Goal: Information Seeking & Learning: Find specific fact

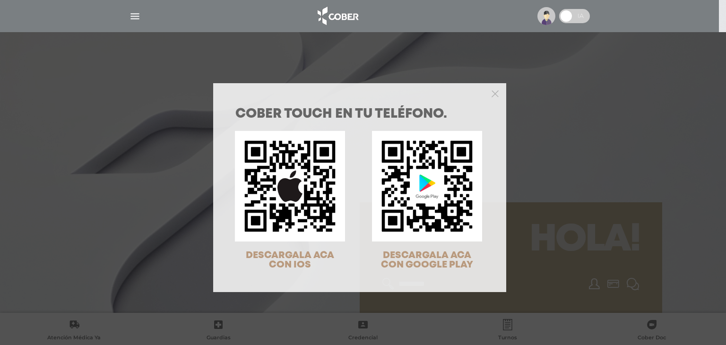
click at [494, 95] on div at bounding box center [359, 92] width 293 height 19
click at [492, 95] on icon "Close" at bounding box center [495, 93] width 7 height 7
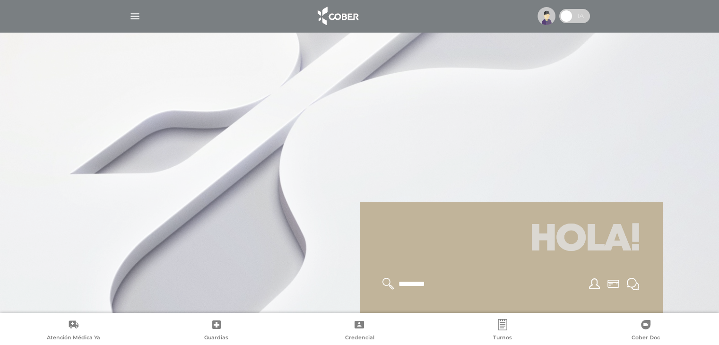
click at [132, 17] on img "button" at bounding box center [135, 16] width 12 height 12
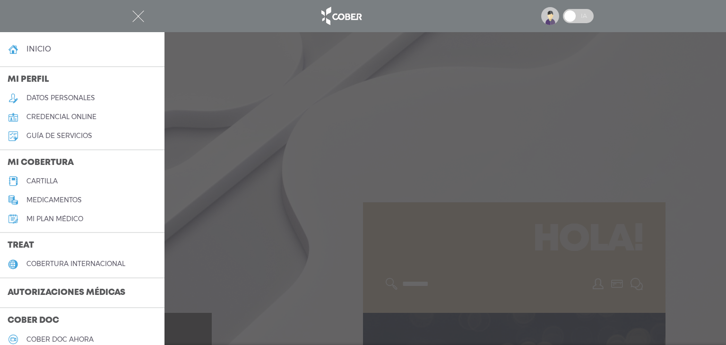
click at [63, 184] on link "cartilla" at bounding box center [82, 181] width 165 height 19
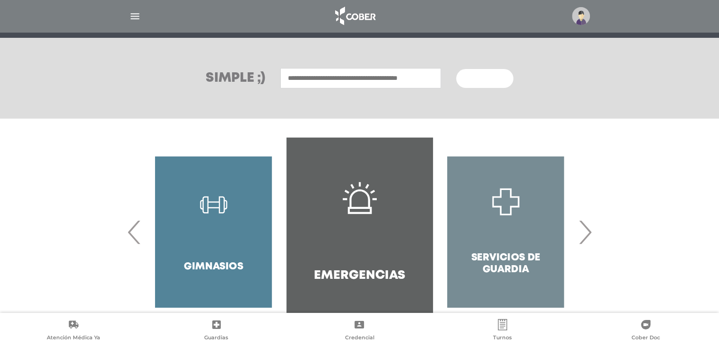
scroll to position [45, 0]
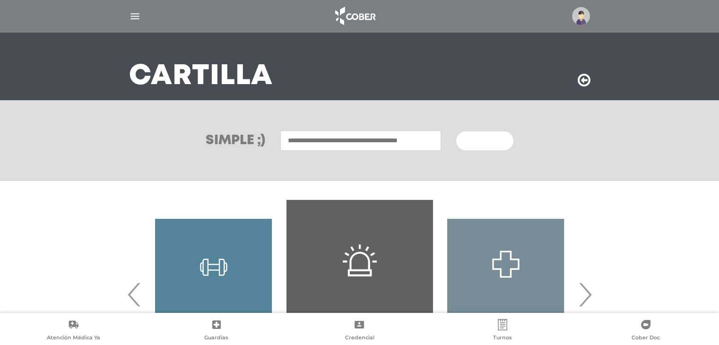
click at [320, 144] on input "text" at bounding box center [360, 141] width 161 height 20
type input "**********"
click at [456, 131] on button "Buscar" at bounding box center [484, 140] width 57 height 19
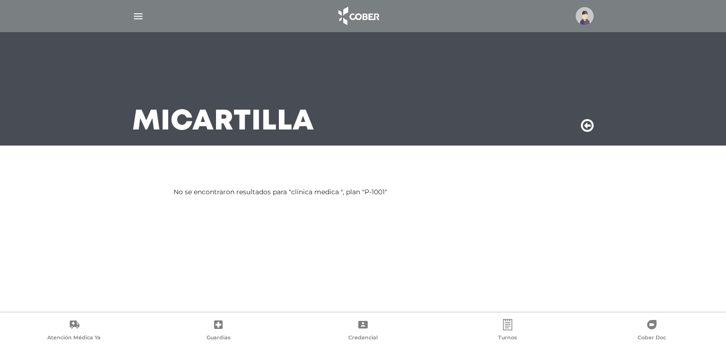
click at [140, 21] on img "button" at bounding box center [138, 16] width 12 height 12
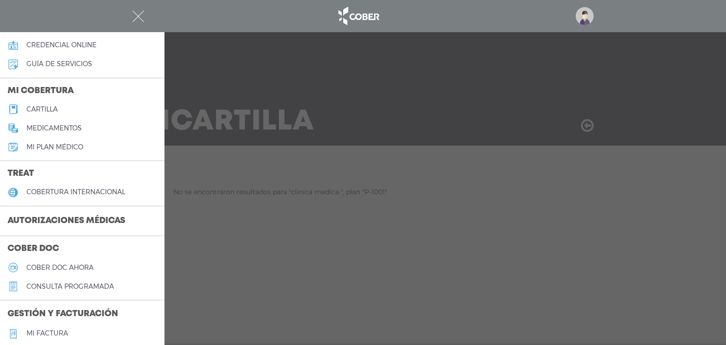
scroll to position [47, 0]
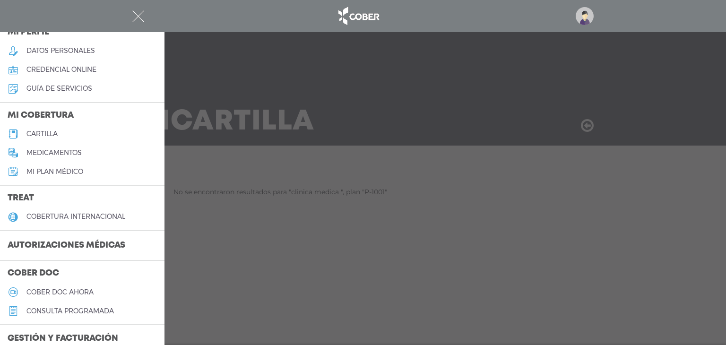
click at [54, 135] on h5 "cartilla" at bounding box center [41, 134] width 31 height 8
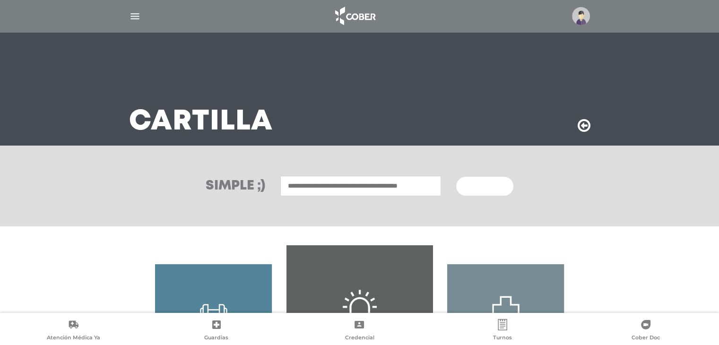
click at [306, 188] on input "text" at bounding box center [360, 186] width 161 height 20
type input "*****"
click at [579, 16] on img at bounding box center [581, 16] width 18 height 18
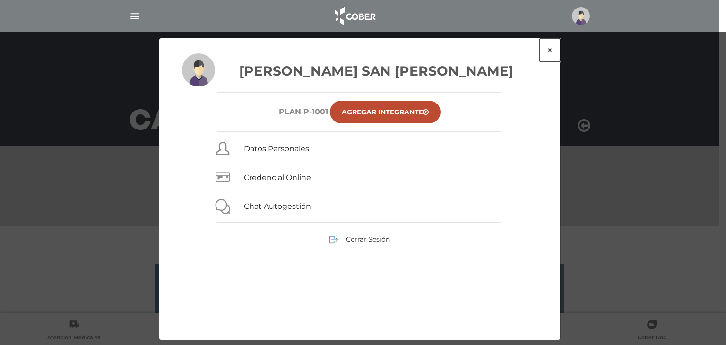
click at [552, 50] on button "×" at bounding box center [550, 50] width 20 height 24
drag, startPoint x: 552, startPoint y: 50, endPoint x: 544, endPoint y: 60, distance: 13.1
click at [552, 50] on button "×" at bounding box center [550, 50] width 20 height 24
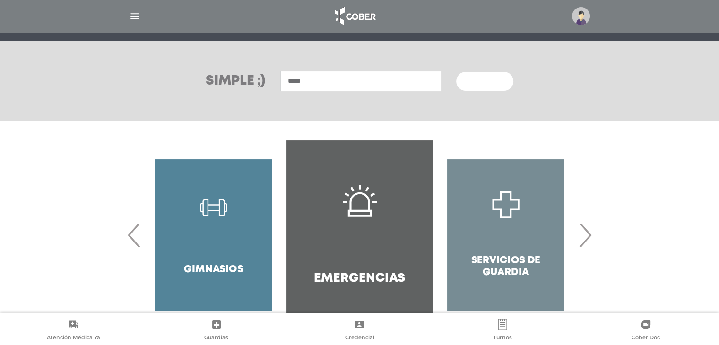
scroll to position [140, 0]
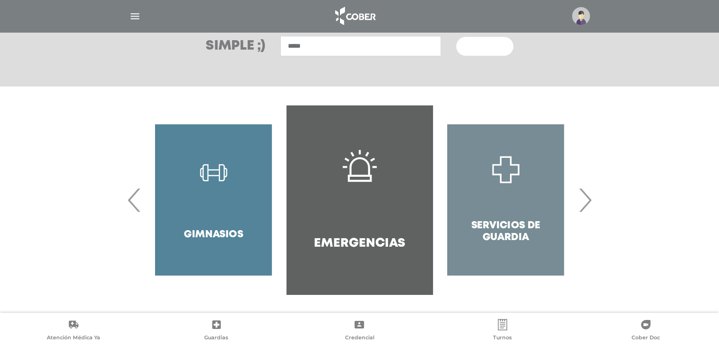
click at [132, 15] on img "button" at bounding box center [135, 16] width 12 height 12
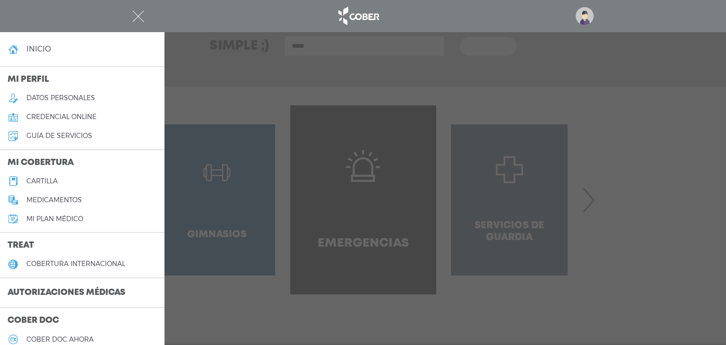
click at [84, 98] on h5 "datos personales" at bounding box center [60, 98] width 69 height 8
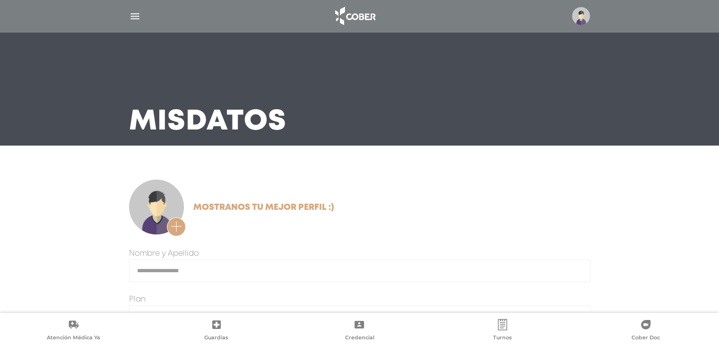
click at [362, 332] on link "Credencial" at bounding box center [359, 331] width 143 height 24
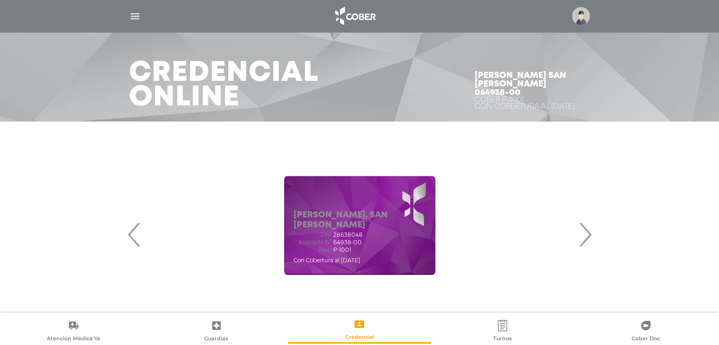
scroll to position [47, 0]
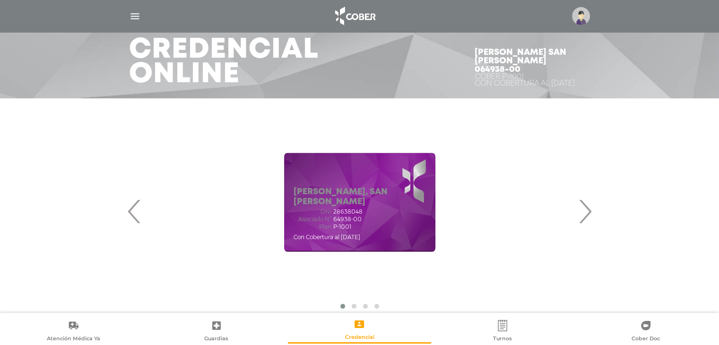
click at [588, 222] on span "›" at bounding box center [585, 211] width 18 height 51
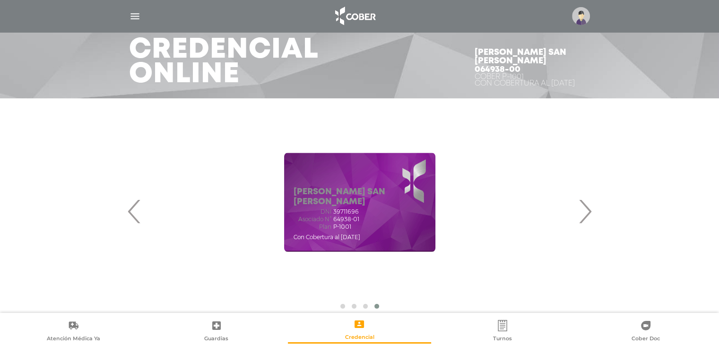
click at [588, 222] on span "›" at bounding box center [585, 211] width 18 height 51
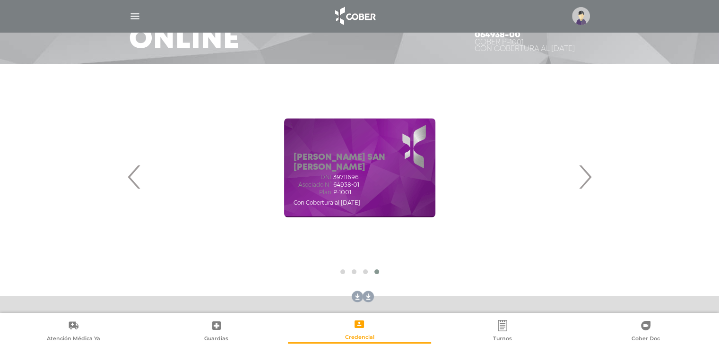
scroll to position [0, 0]
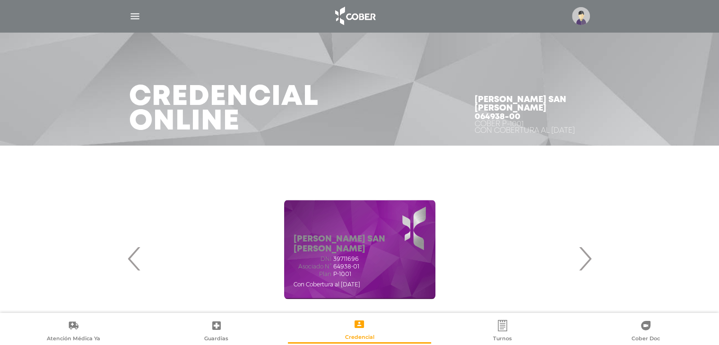
click at [138, 17] on img "button" at bounding box center [135, 16] width 12 height 12
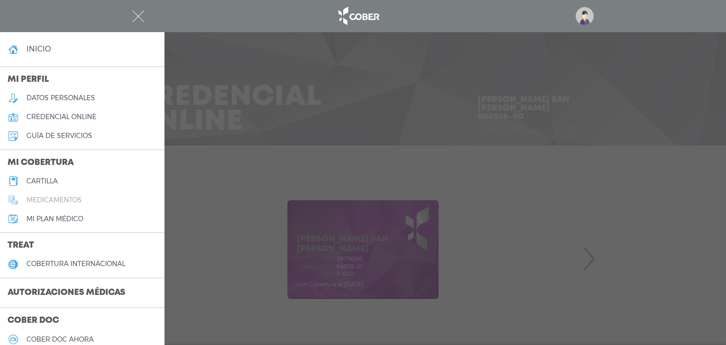
click at [74, 201] on h5 "medicamentos" at bounding box center [53, 200] width 55 height 8
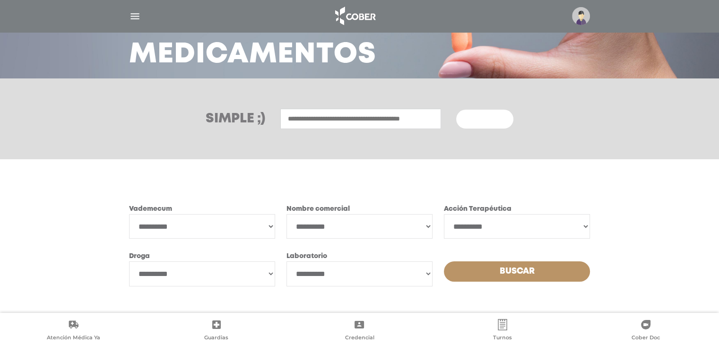
scroll to position [76, 0]
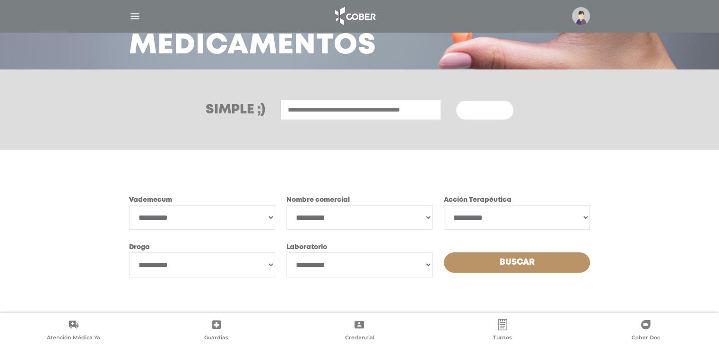
click at [134, 17] on img "button" at bounding box center [135, 16] width 12 height 12
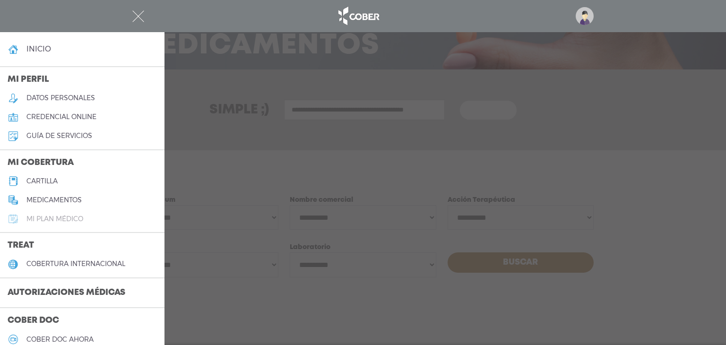
click at [83, 219] on h5 "Mi plan médico" at bounding box center [54, 219] width 57 height 8
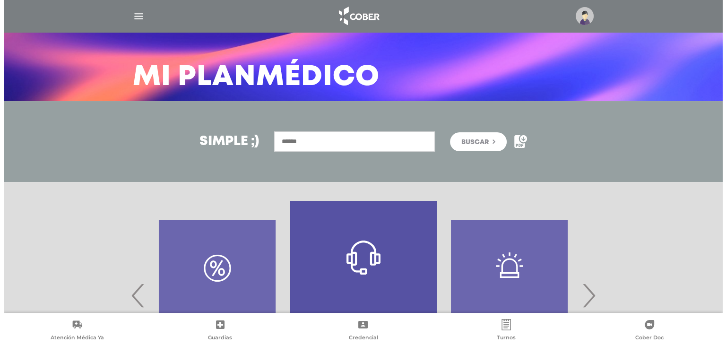
scroll to position [140, 0]
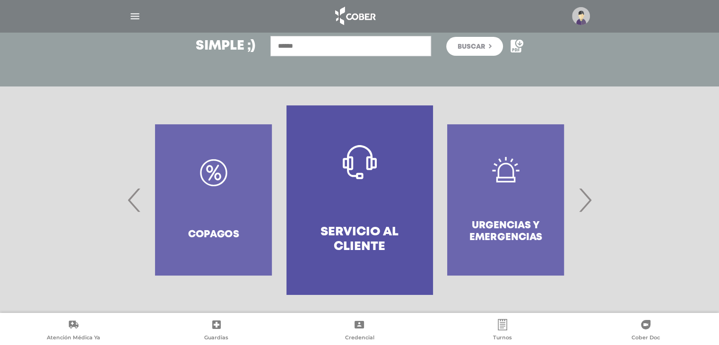
click at [320, 42] on input "text" at bounding box center [351, 46] width 161 height 20
click at [135, 16] on img "button" at bounding box center [135, 16] width 12 height 12
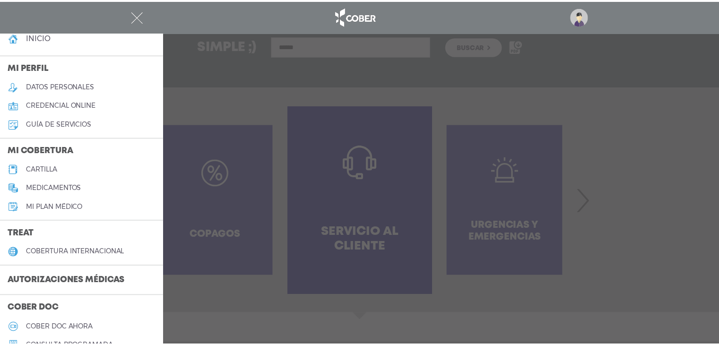
scroll to position [47, 0]
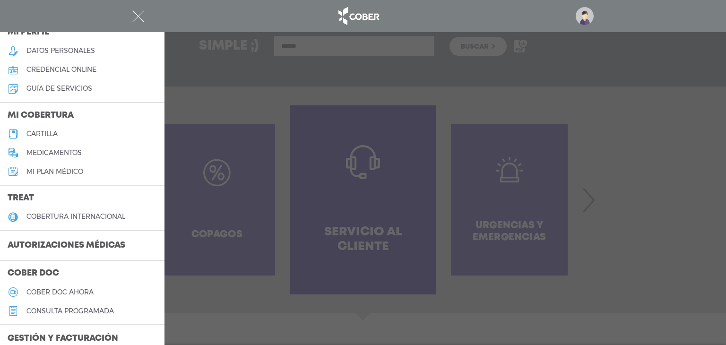
click at [54, 131] on h5 "cartilla" at bounding box center [41, 134] width 31 height 8
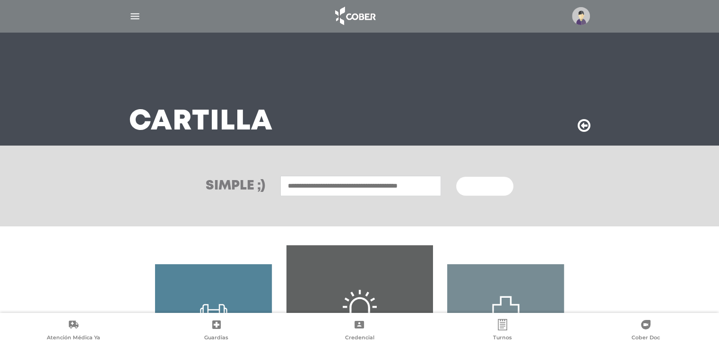
click at [329, 188] on input "text" at bounding box center [360, 186] width 161 height 20
type input "*********"
click at [456, 177] on button "Buscar" at bounding box center [484, 186] width 57 height 19
drag, startPoint x: 719, startPoint y: 0, endPoint x: 386, endPoint y: 64, distance: 339.0
click at [386, 65] on div "Cartilla" at bounding box center [360, 89] width 484 height 114
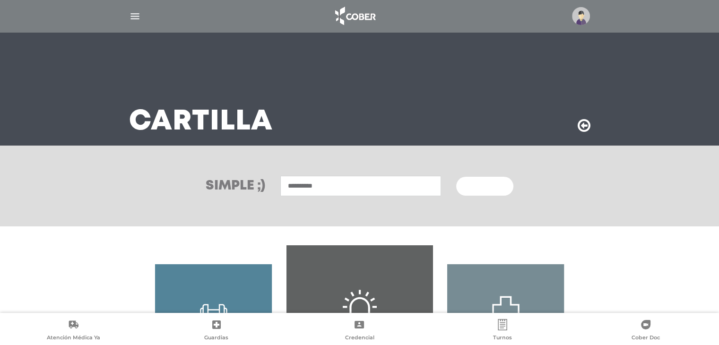
click at [128, 17] on div at bounding box center [360, 16] width 484 height 23
click at [134, 14] on img "button" at bounding box center [135, 16] width 12 height 12
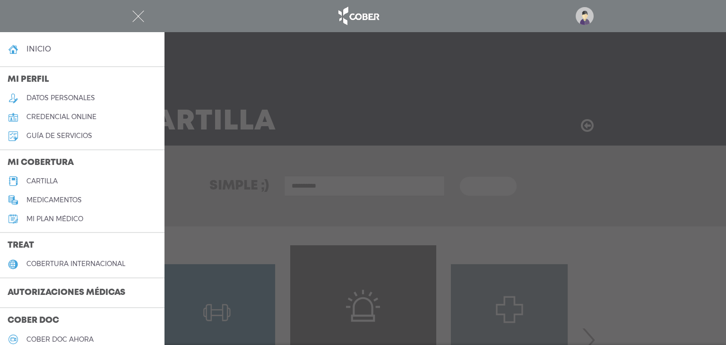
click at [81, 119] on h5 "credencial online" at bounding box center [61, 117] width 70 height 8
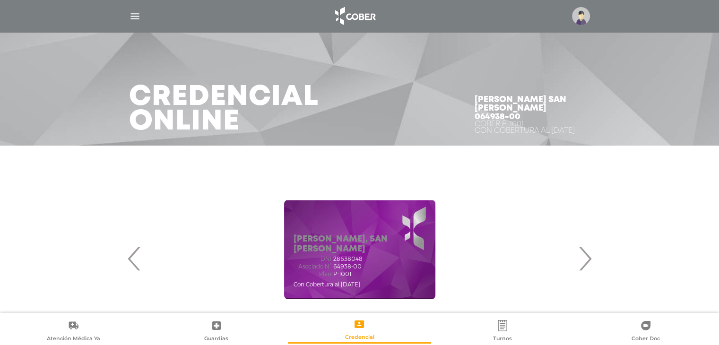
click at [123, 16] on div at bounding box center [360, 16] width 484 height 23
click at [128, 17] on div at bounding box center [360, 16] width 484 height 23
click at [140, 17] on img "button" at bounding box center [135, 16] width 12 height 12
click at [0, 0] on img "button" at bounding box center [0, 0] width 0 height 0
click at [136, 16] on img "button" at bounding box center [135, 16] width 12 height 12
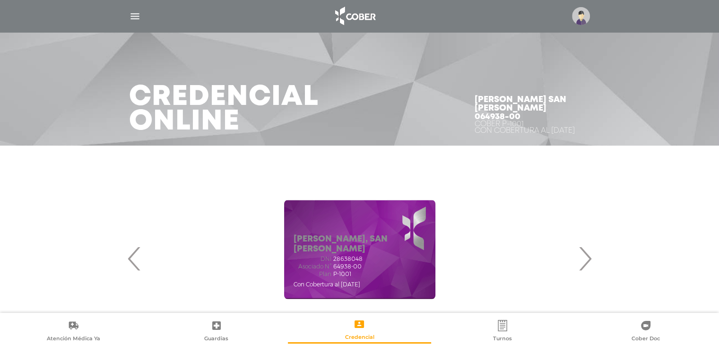
click at [0, 0] on img "button" at bounding box center [0, 0] width 0 height 0
click at [134, 14] on img "button" at bounding box center [135, 16] width 12 height 12
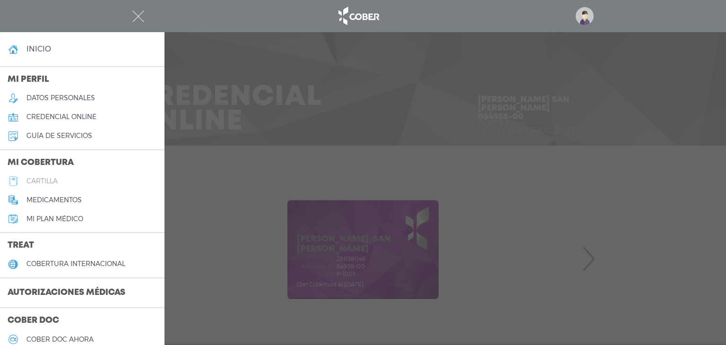
click at [53, 183] on h5 "cartilla" at bounding box center [41, 181] width 31 height 8
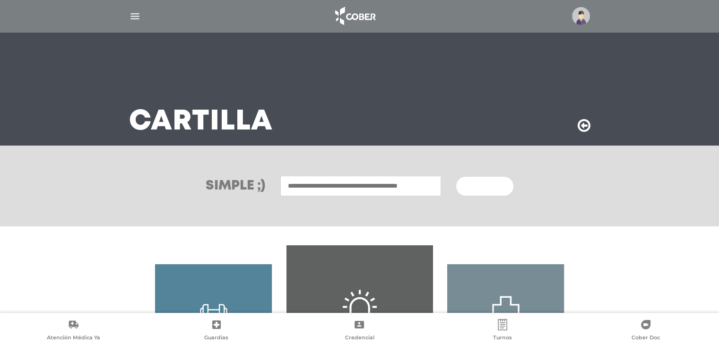
click at [360, 183] on input "text" at bounding box center [360, 186] width 161 height 20
type input "*********"
click at [456, 177] on button "Buscar" at bounding box center [484, 186] width 57 height 19
click at [134, 16] on img "button" at bounding box center [135, 16] width 12 height 12
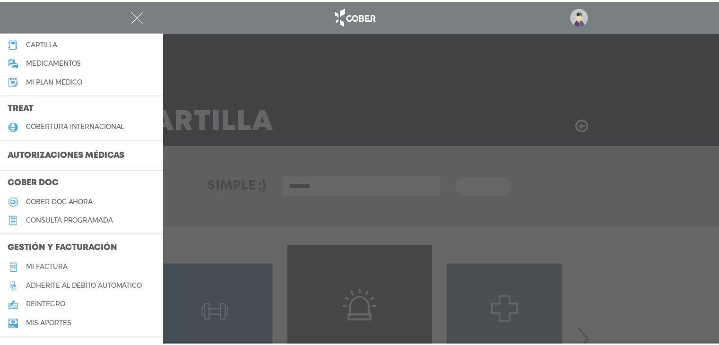
scroll to position [142, 0]
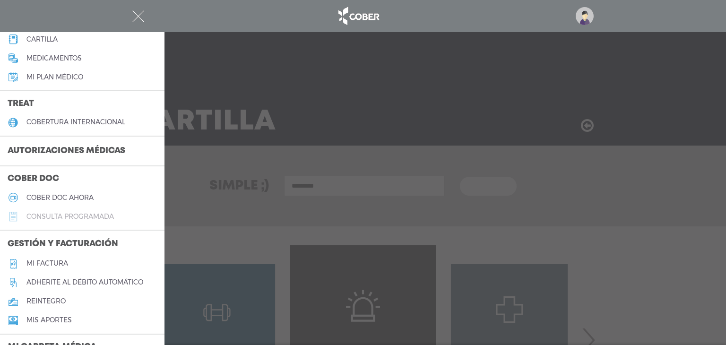
click at [38, 215] on h5 "consulta programada" at bounding box center [69, 217] width 87 height 8
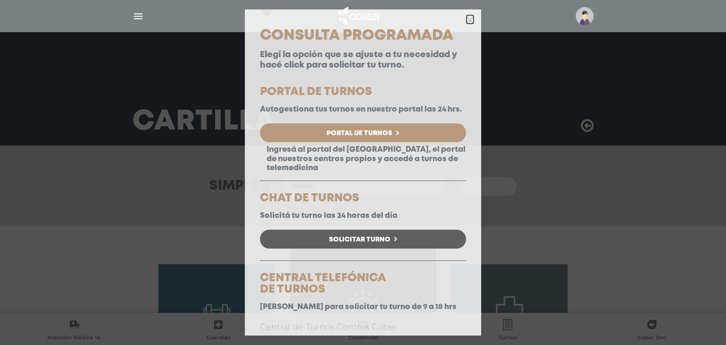
click at [467, 19] on icon "button" at bounding box center [470, 20] width 7 height 7
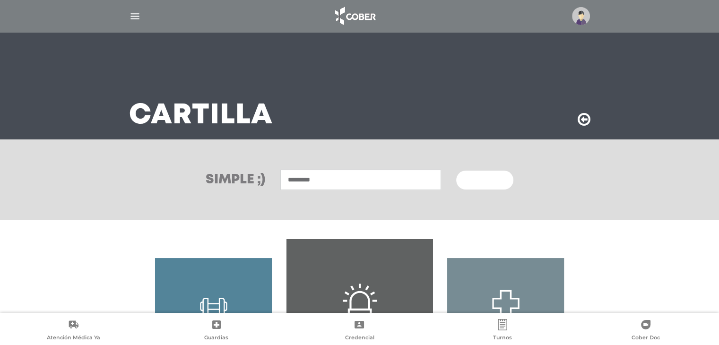
scroll to position [140, 0]
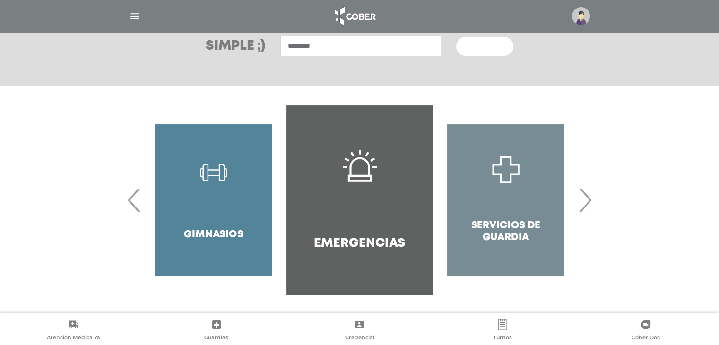
click at [354, 205] on link "Emergencias" at bounding box center [360, 199] width 146 height 189
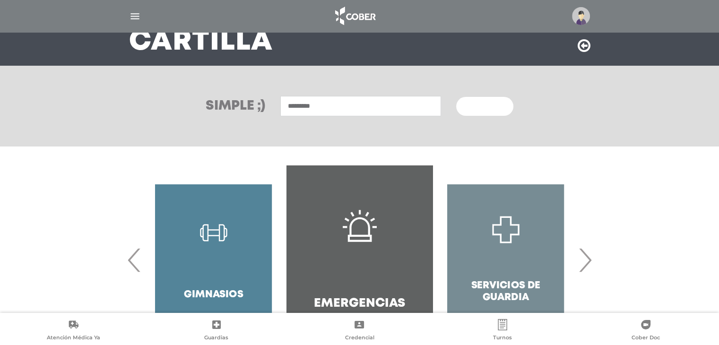
scroll to position [140, 0]
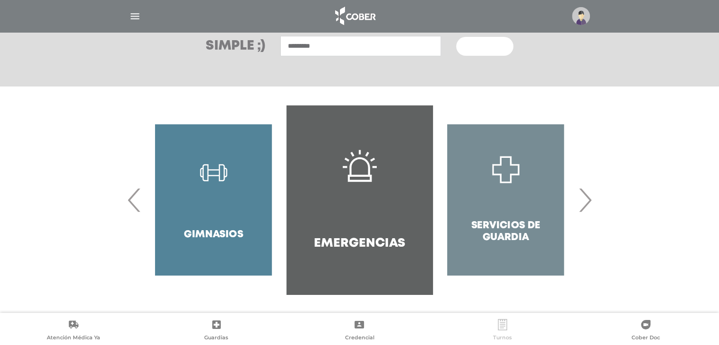
click at [506, 328] on icon at bounding box center [502, 324] width 11 height 11
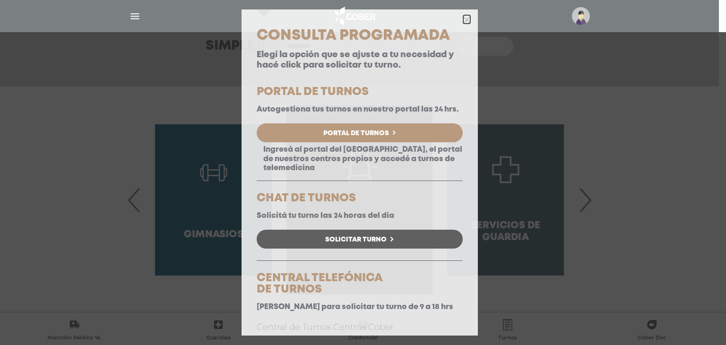
click at [463, 17] on icon "button" at bounding box center [466, 20] width 7 height 7
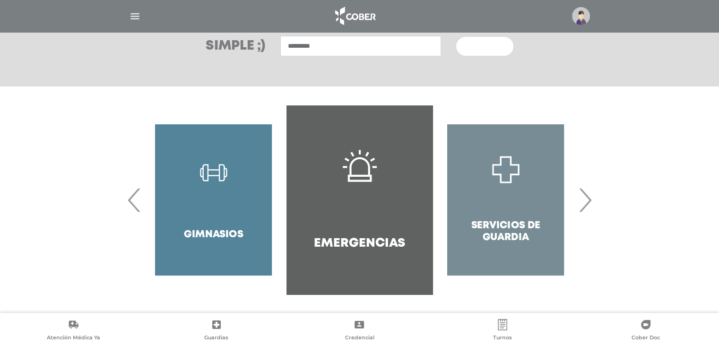
click at [649, 329] on icon at bounding box center [645, 324] width 11 height 11
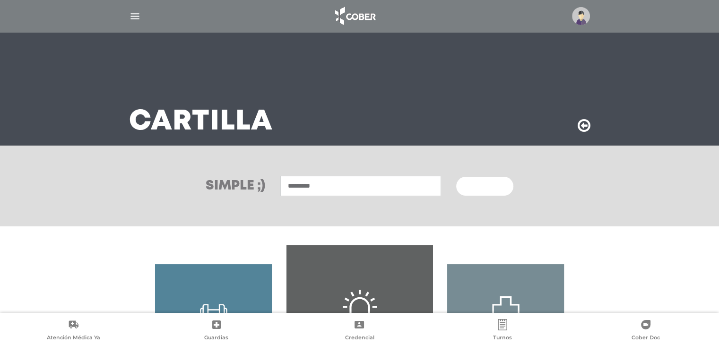
click at [323, 190] on input "*********" at bounding box center [360, 186] width 161 height 20
click at [276, 192] on div "********* Buscar" at bounding box center [389, 186] width 248 height 20
click at [321, 188] on input "*********" at bounding box center [360, 186] width 161 height 20
click at [321, 186] on input "**********" at bounding box center [360, 186] width 161 height 20
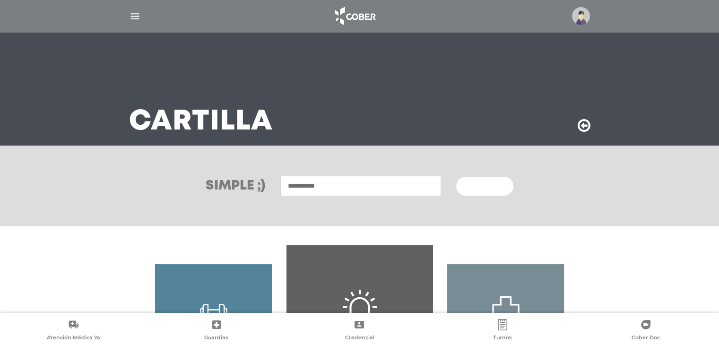
click at [321, 186] on input "**********" at bounding box center [360, 186] width 161 height 20
click at [321, 184] on input "**********" at bounding box center [360, 186] width 161 height 20
click at [322, 184] on input "**********" at bounding box center [360, 186] width 161 height 20
type input "**********"
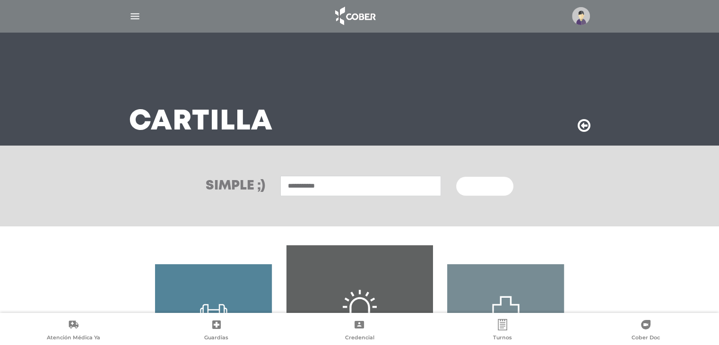
click at [583, 130] on icon at bounding box center [584, 125] width 13 height 15
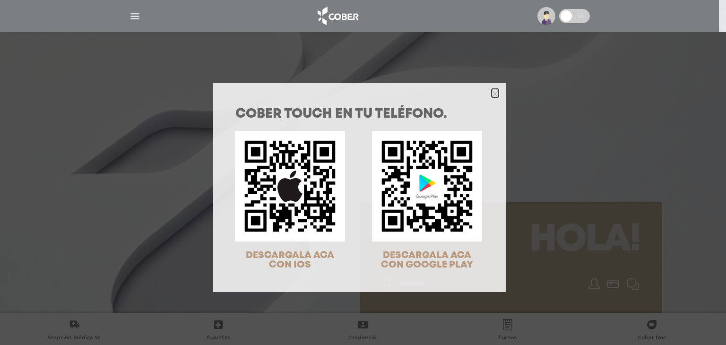
click at [494, 90] on icon "Close" at bounding box center [495, 93] width 7 height 7
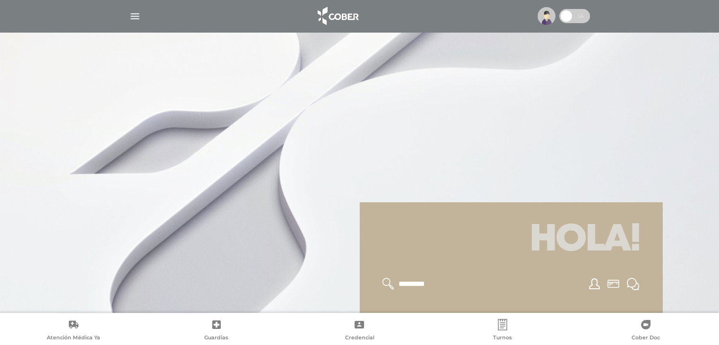
click at [573, 15] on span at bounding box center [567, 16] width 14 height 14
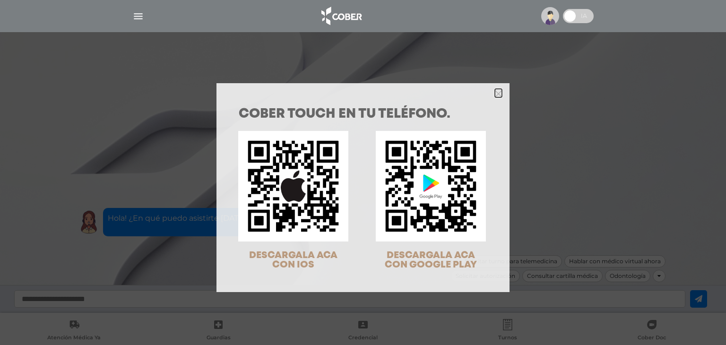
drag, startPoint x: 496, startPoint y: 89, endPoint x: 504, endPoint y: 78, distance: 14.6
click at [496, 89] on icon "Close" at bounding box center [498, 93] width 7 height 10
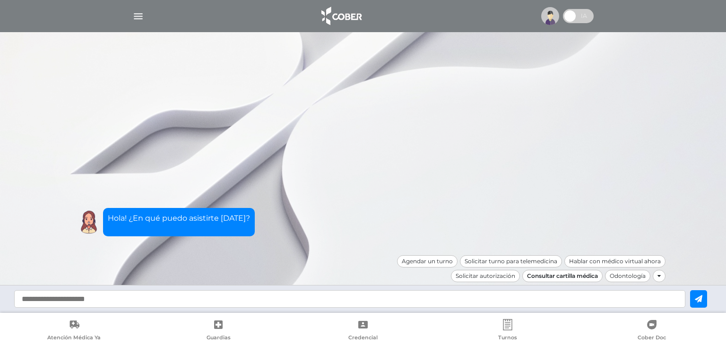
click at [577, 275] on div "Consultar cartilla médica" at bounding box center [563, 276] width 80 height 12
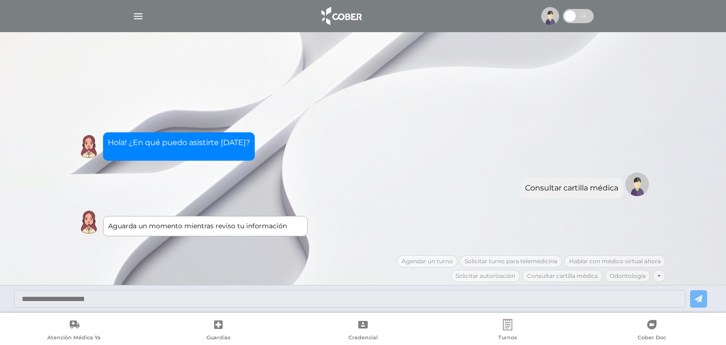
click at [171, 193] on div "Consultar cartilla médica" at bounding box center [363, 184] width 577 height 28
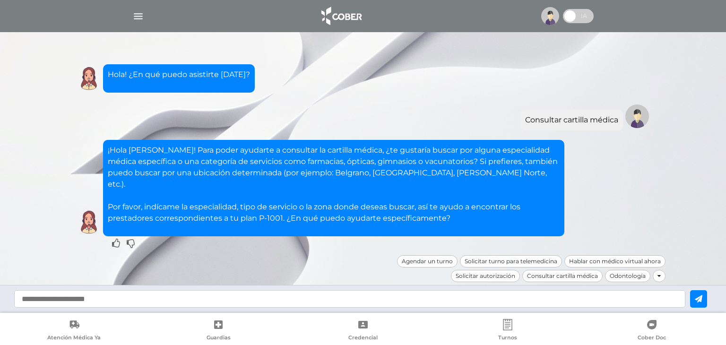
click at [132, 304] on input "text" at bounding box center [350, 298] width 672 height 17
type input "**********"
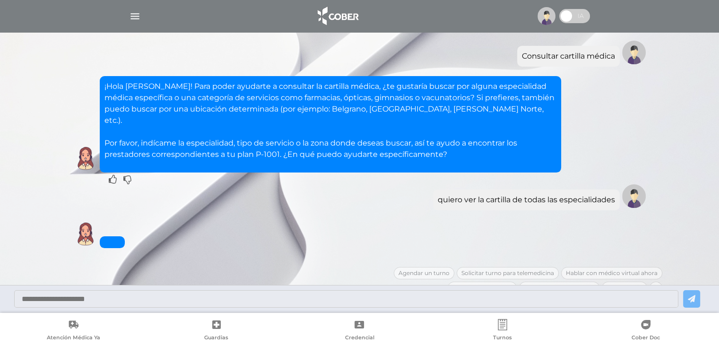
scroll to position [133, 0]
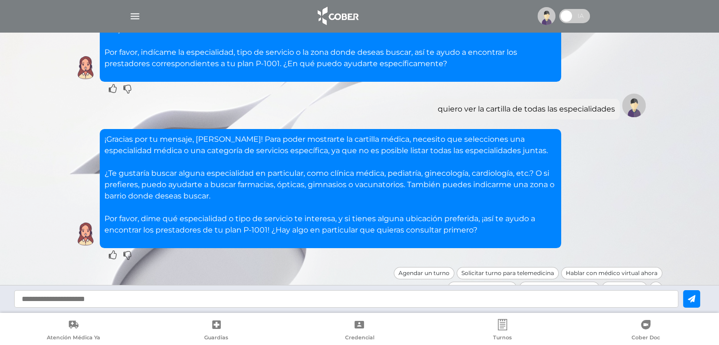
click at [246, 288] on div at bounding box center [359, 299] width 719 height 28
click at [231, 297] on input "text" at bounding box center [346, 298] width 664 height 17
type input "**********"
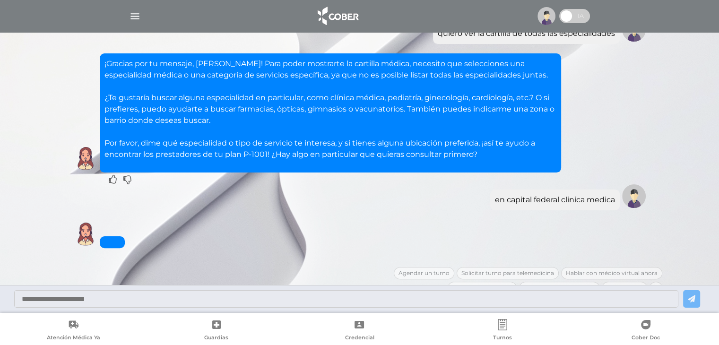
scroll to position [265, 0]
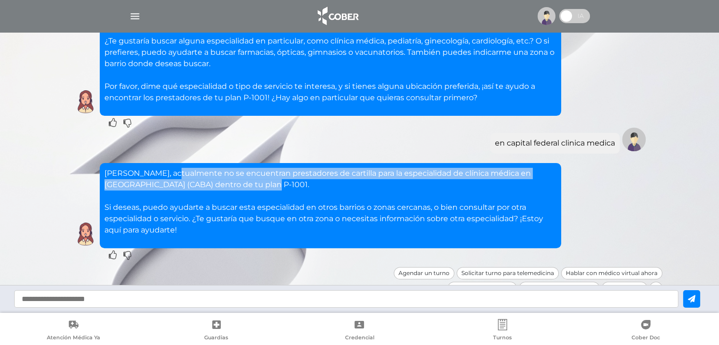
drag, startPoint x: 171, startPoint y: 165, endPoint x: 435, endPoint y: 168, distance: 263.9
click at [435, 168] on p "[PERSON_NAME], actualmente no se encuentran prestadores de cartilla para la esp…" at bounding box center [331, 202] width 452 height 68
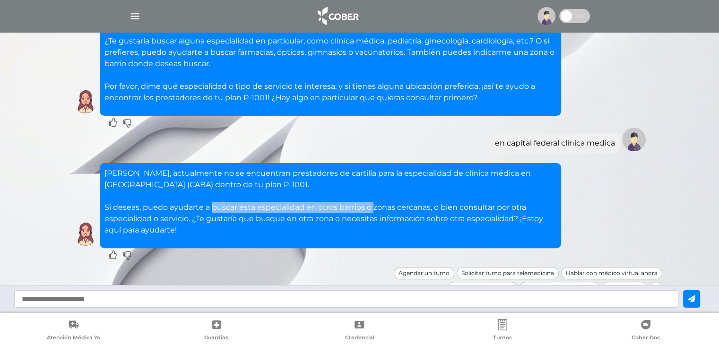
drag, startPoint x: 216, startPoint y: 196, endPoint x: 428, endPoint y: 201, distance: 211.5
click at [392, 201] on p "[PERSON_NAME], actualmente no se encuentran prestadores de cartilla para la esp…" at bounding box center [331, 202] width 452 height 68
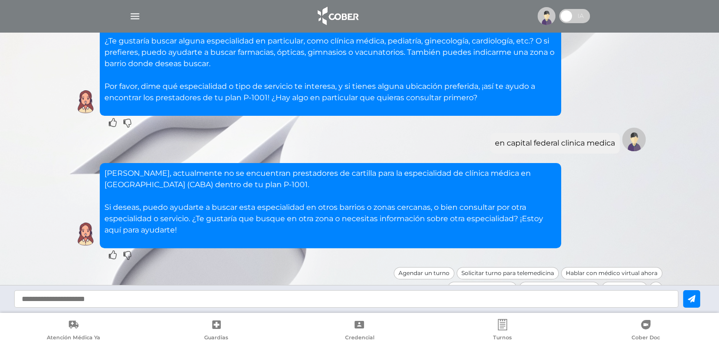
click at [401, 201] on p "[PERSON_NAME], actualmente no se encuentran prestadores de cartilla para la esp…" at bounding box center [331, 202] width 452 height 68
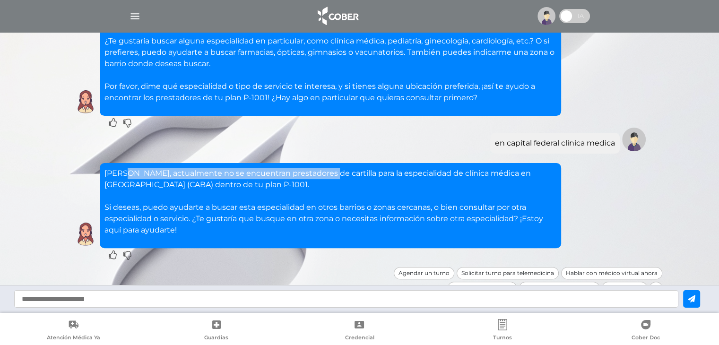
drag, startPoint x: 125, startPoint y: 163, endPoint x: 325, endPoint y: 167, distance: 200.6
click at [325, 168] on p "[PERSON_NAME], actualmente no se encuentran prestadores de cartilla para la esp…" at bounding box center [331, 202] width 452 height 68
